Goal: Transaction & Acquisition: Purchase product/service

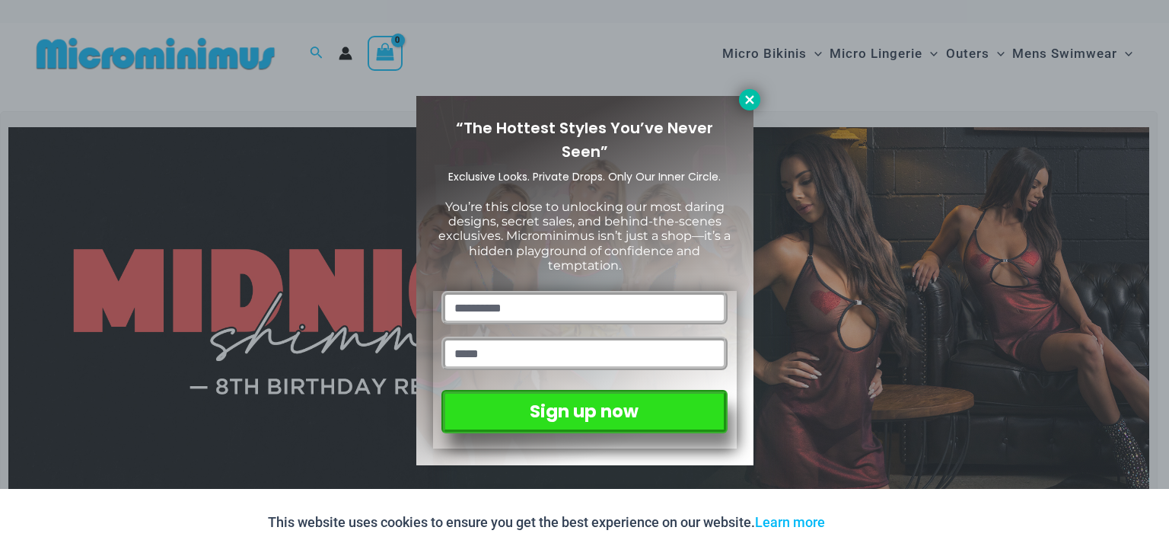
click at [750, 102] on icon at bounding box center [750, 100] width 14 height 14
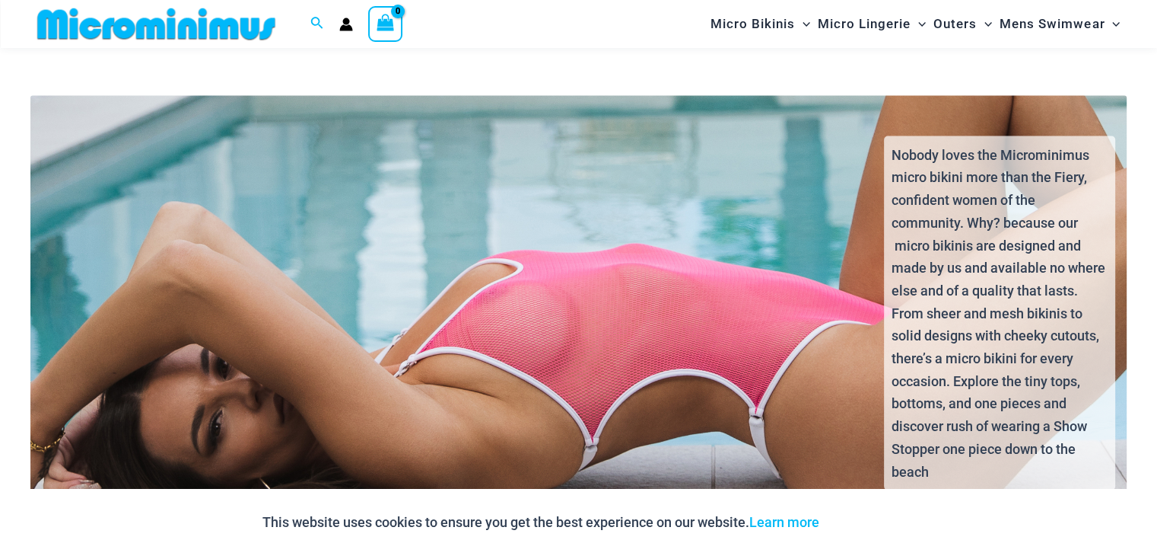
scroll to position [3487, 0]
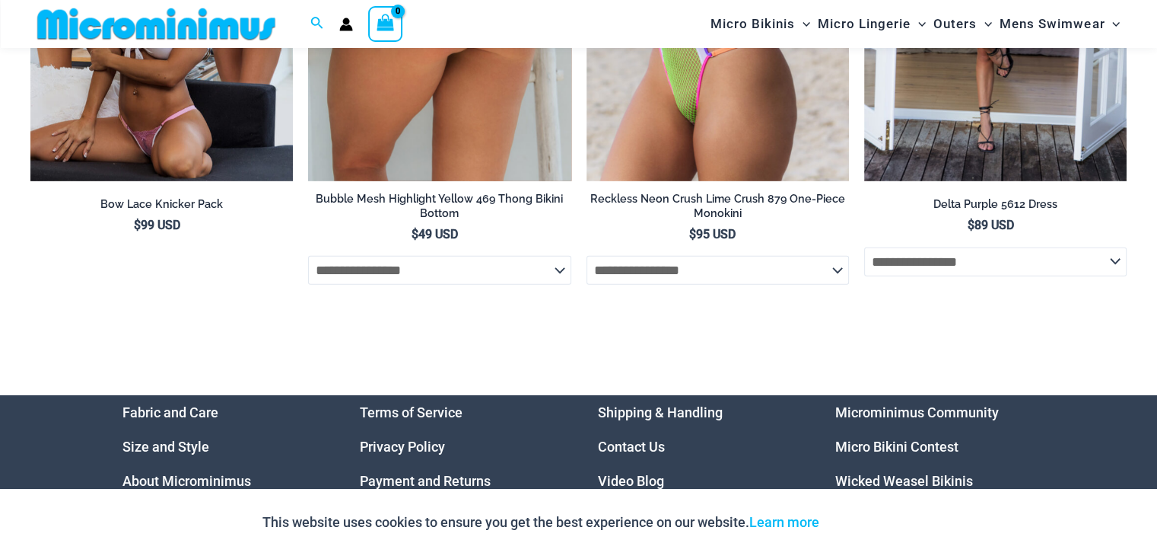
scroll to position [4746, 0]
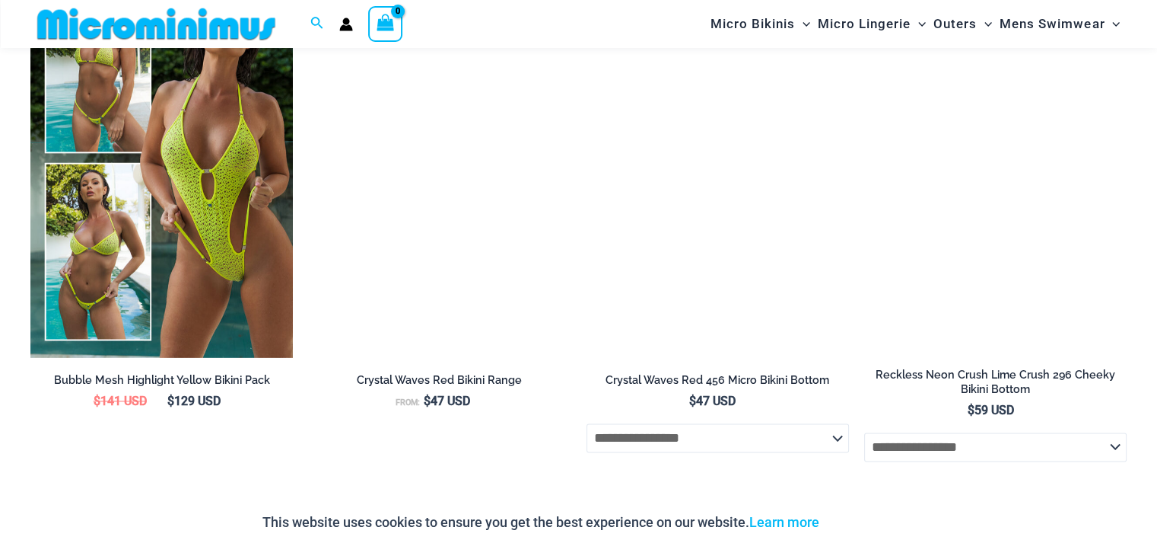
scroll to position [2421, 0]
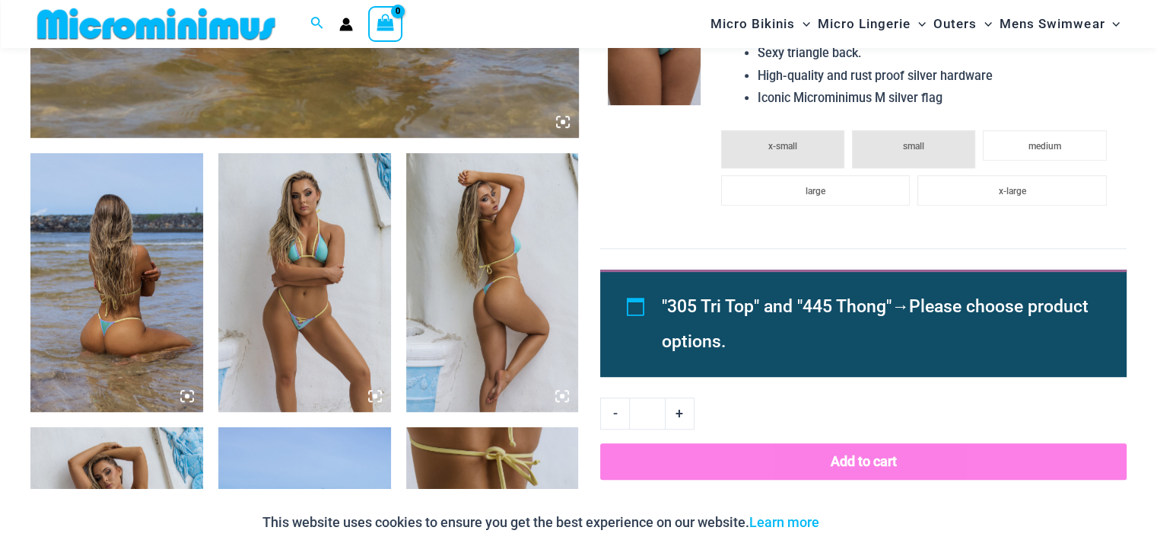
scroll to position [1280, 0]
